Goal: Find specific page/section: Find specific page/section

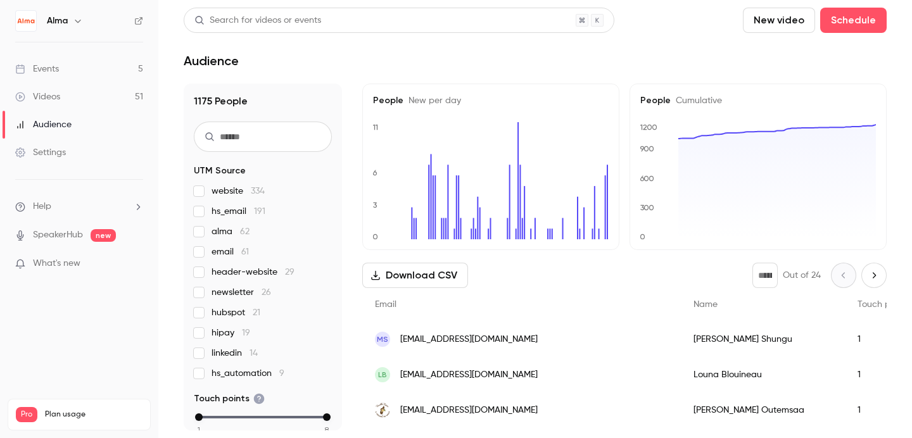
click at [104, 71] on link "Events 5" at bounding box center [79, 69] width 158 height 28
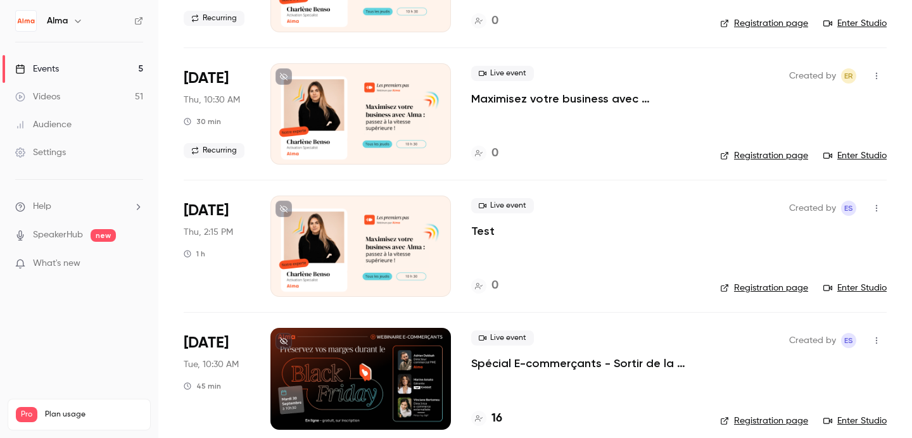
scroll to position [325, 0]
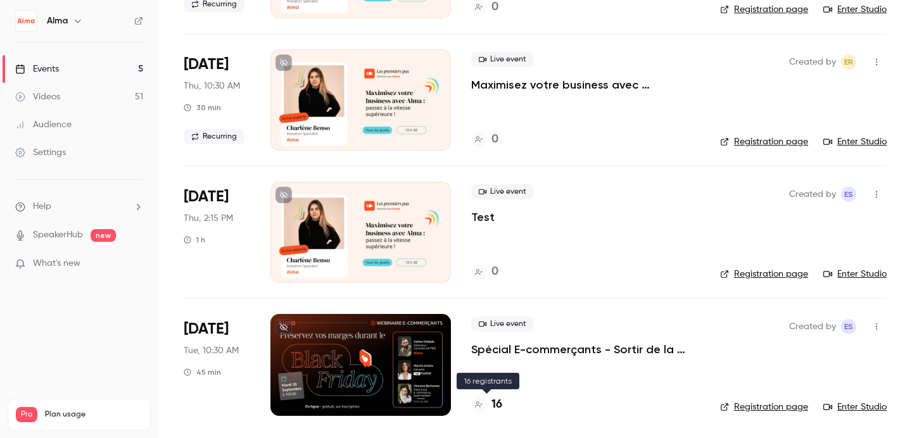
click at [490, 404] on div "16" at bounding box center [486, 405] width 31 height 17
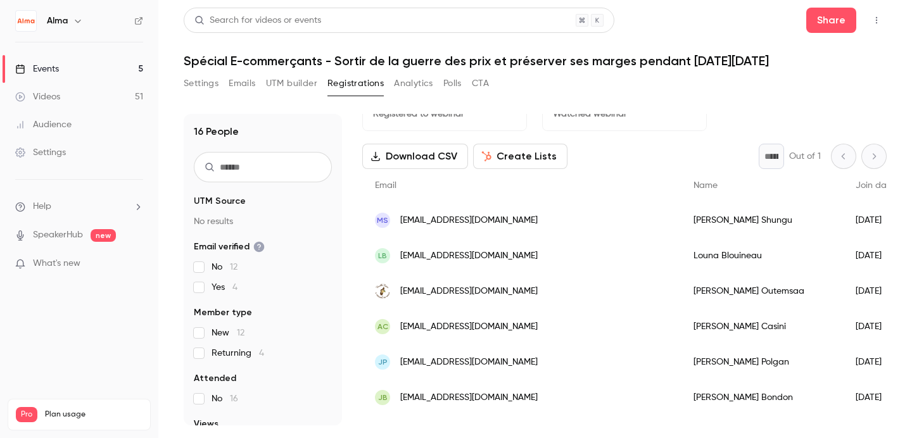
scroll to position [33, 0]
click at [440, 360] on span "[EMAIL_ADDRESS][DOMAIN_NAME]" at bounding box center [468, 361] width 137 height 13
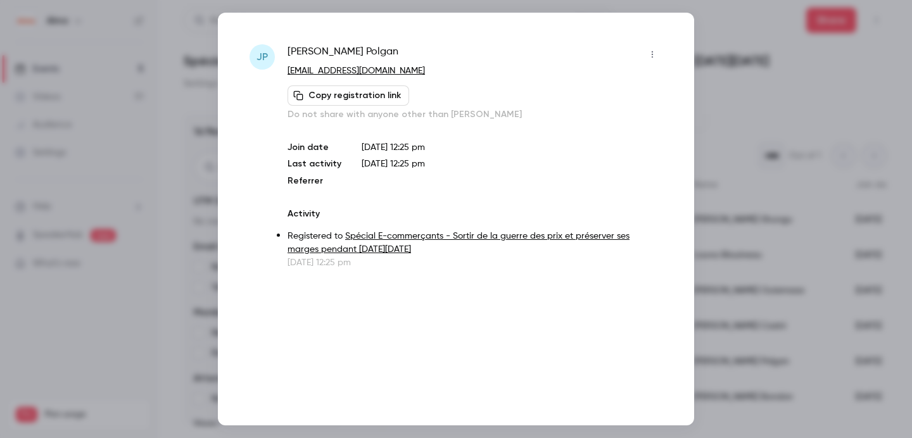
click at [359, 54] on span "[PERSON_NAME]" at bounding box center [343, 54] width 111 height 20
copy div "[PERSON_NAME]"
